Goal: Information Seeking & Learning: Find specific fact

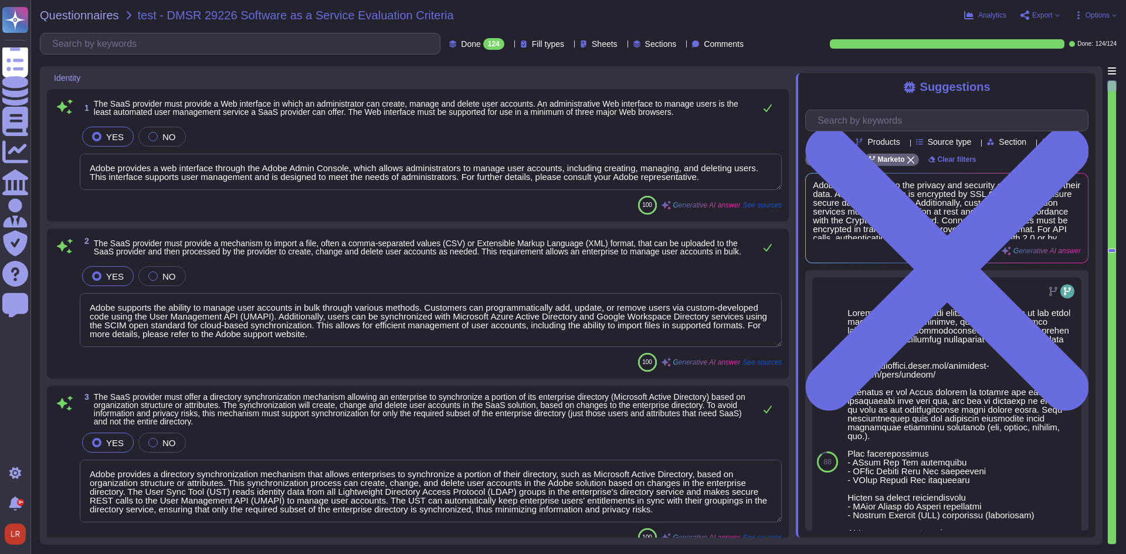
type textarea "Adobe provides a web interface through the Adobe Admin Console, which allows ad…"
type textarea "Adobe supports the ability to manage user accounts in bulk through various meth…"
type textarea "Adobe provides a directory synchronization mechanism that allows enterprises to…"
type textarea "Adobe allows administrators to create additional roles and assign appropriate r…"
type textarea "Yes, our services support [PERSON_NAME] 2.0, enabling a federated single sign-o…"
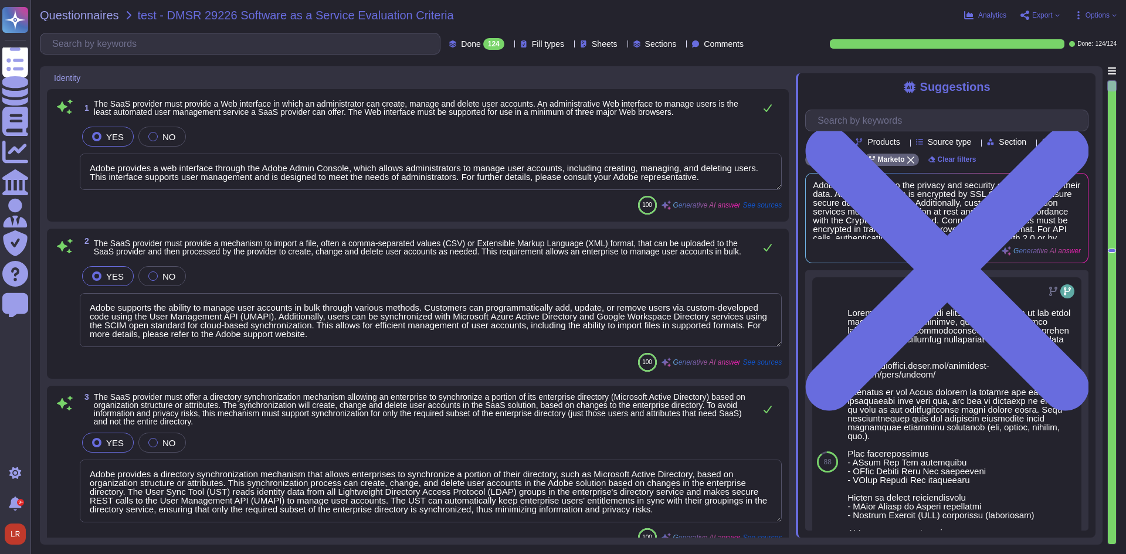
scroll to position [391, 0]
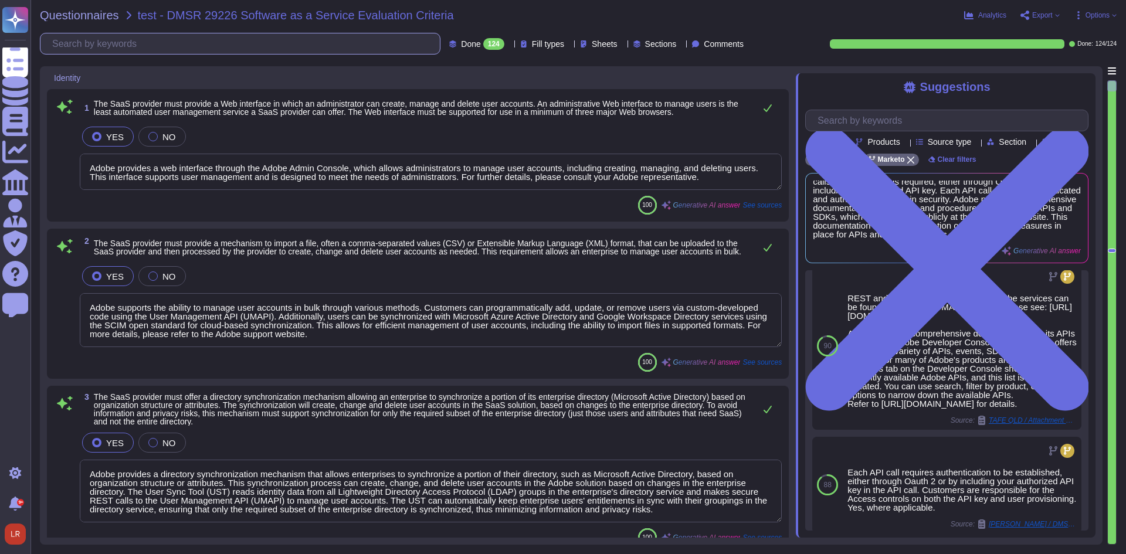
click at [99, 38] on input "text" at bounding box center [242, 43] width 393 height 21
click at [100, 45] on input "text" at bounding box center [242, 43] width 393 height 21
click at [101, 45] on input "text" at bounding box center [242, 43] width 393 height 21
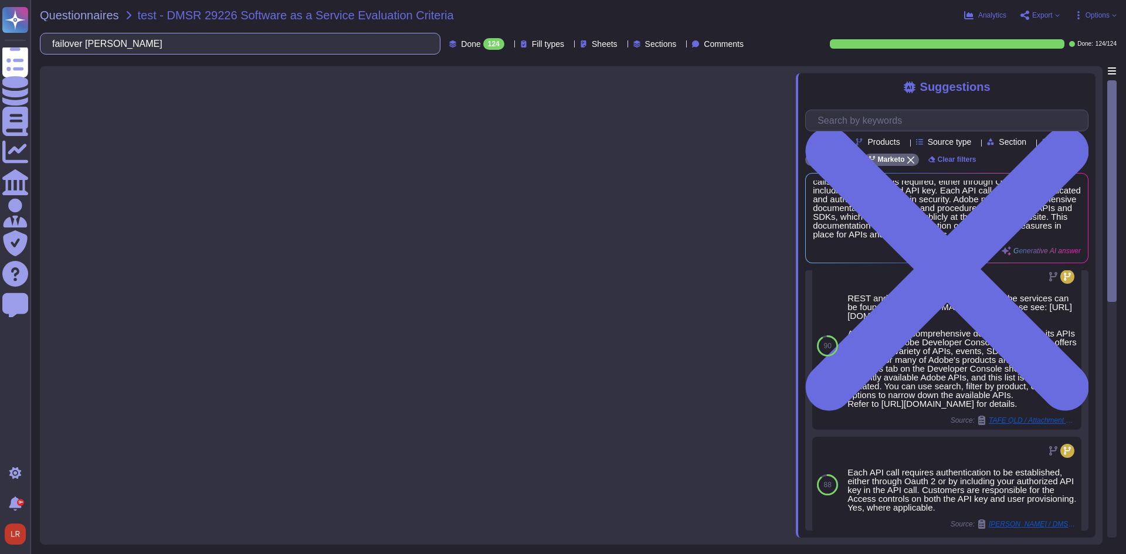
type input "failover [PERSON_NAME]"
click at [186, 45] on input "failover [PERSON_NAME]" at bounding box center [237, 43] width 382 height 21
drag, startPoint x: 179, startPoint y: 45, endPoint x: -5, endPoint y: 30, distance: 185.3
click at [0, 30] on html "Questionnaires Knowledge Base Documents Analytics CAIQ / SIG Admin Trust Center…" at bounding box center [563, 277] width 1126 height 554
